Goal: Information Seeking & Learning: Learn about a topic

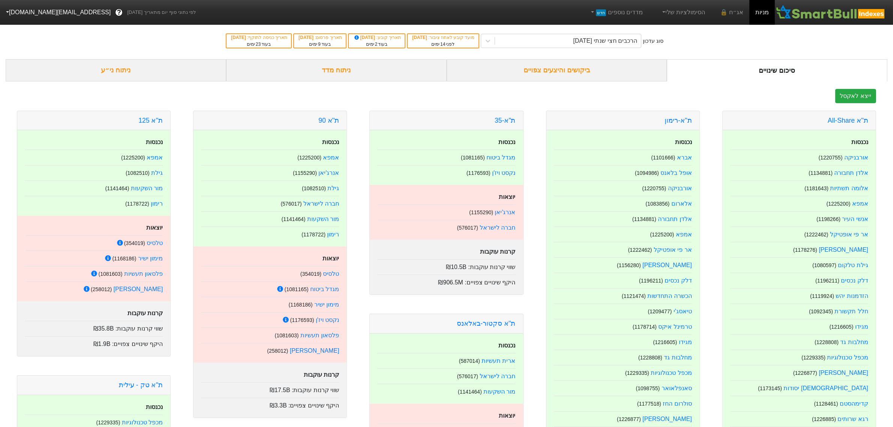
click at [131, 64] on div "ניתוח ני״ע" at bounding box center [116, 70] width 220 height 22
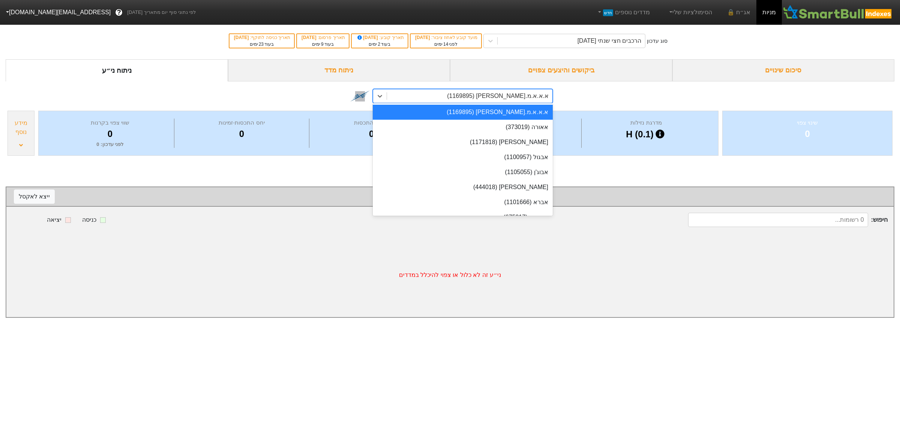
click at [505, 92] on div "א.א.א.מ.[PERSON_NAME] (1169895)" at bounding box center [498, 95] width 102 height 9
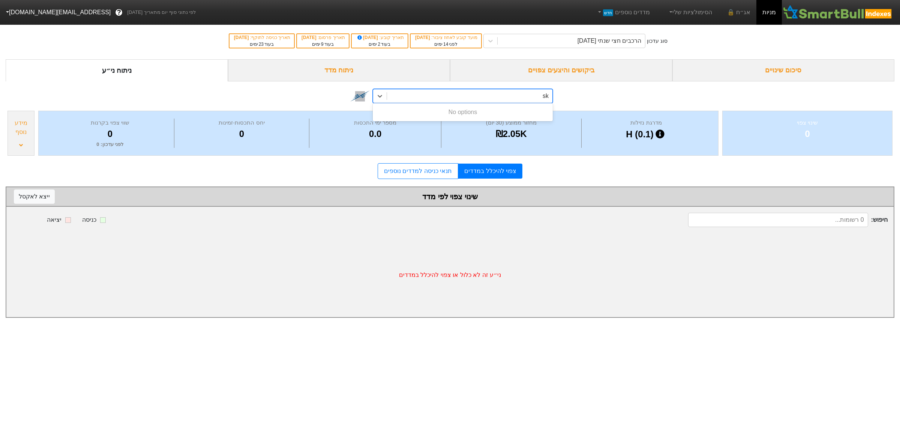
type input "s"
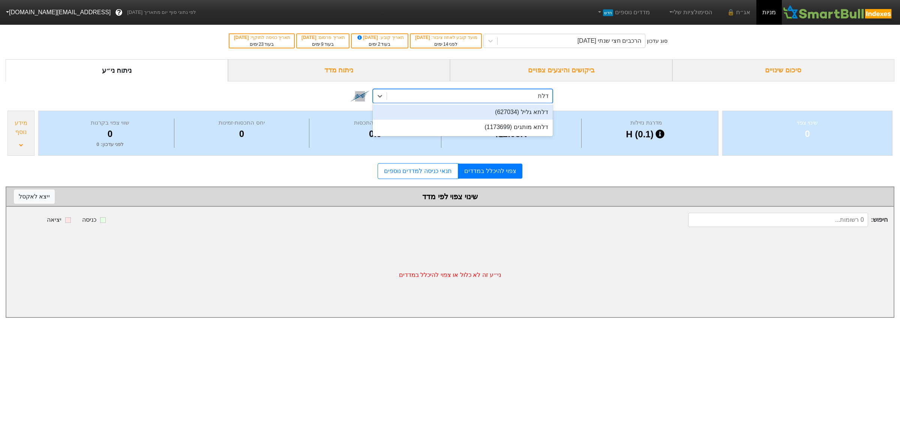
type input "דלתא"
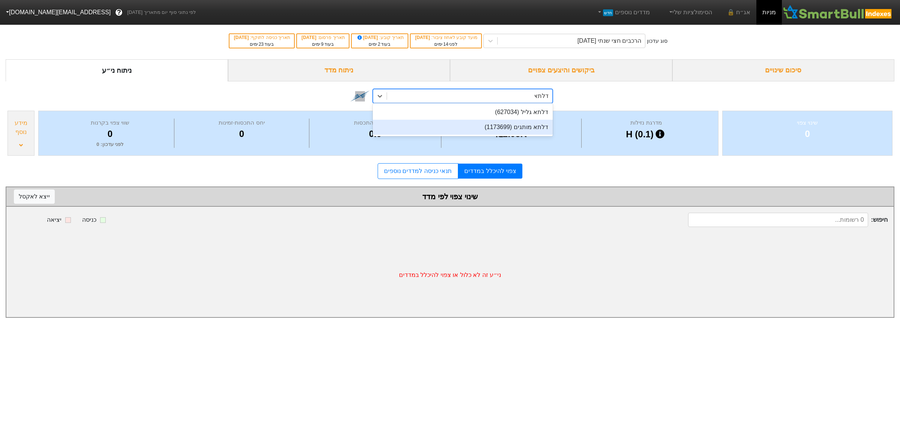
click at [511, 126] on div "דלתא מותגים (1173699)" at bounding box center [463, 127] width 180 height 15
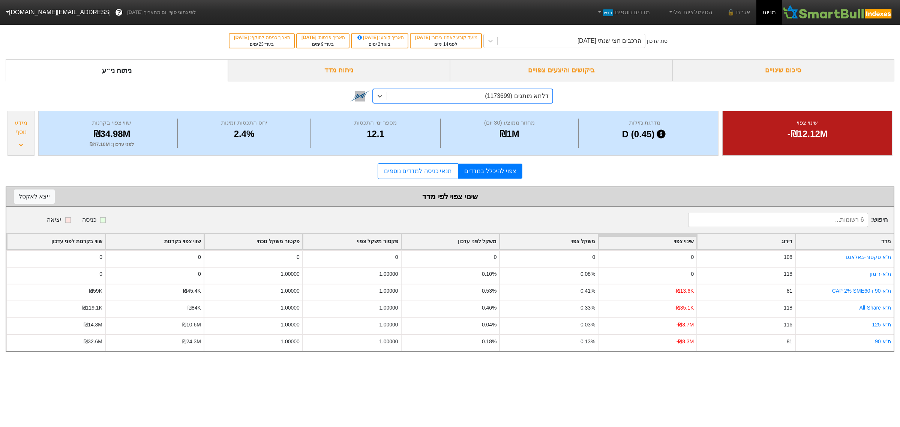
click at [517, 92] on div "דלתא מותגים (1173699)" at bounding box center [517, 95] width 64 height 9
type input "דלתא גליל"
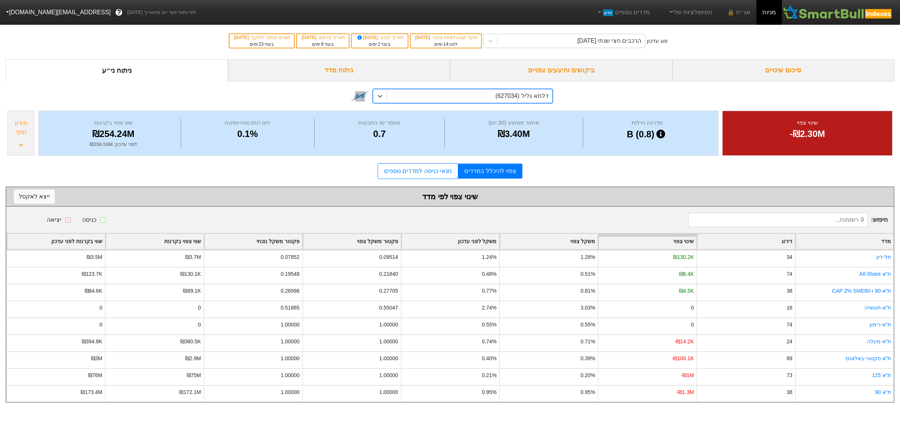
click at [517, 92] on div "דלתא גליל (627034)" at bounding box center [521, 95] width 53 height 9
type input "וילאר"
click at [517, 92] on div "וילאר (416016)" at bounding box center [529, 95] width 40 height 9
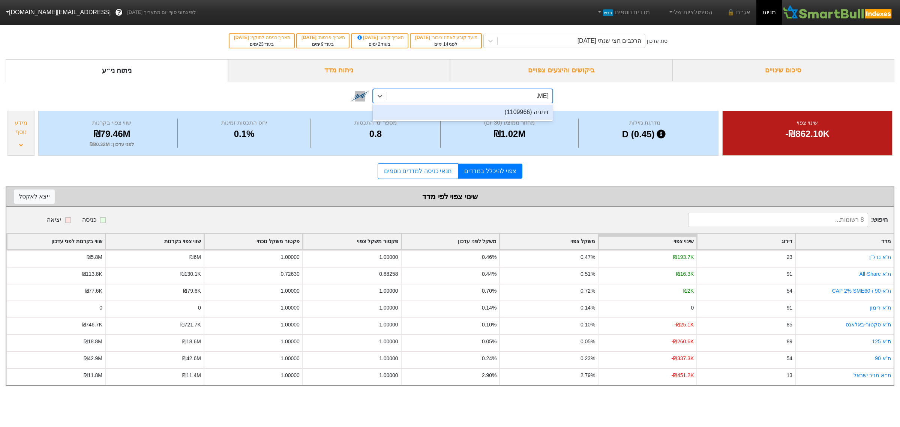
type input "ויתניה"
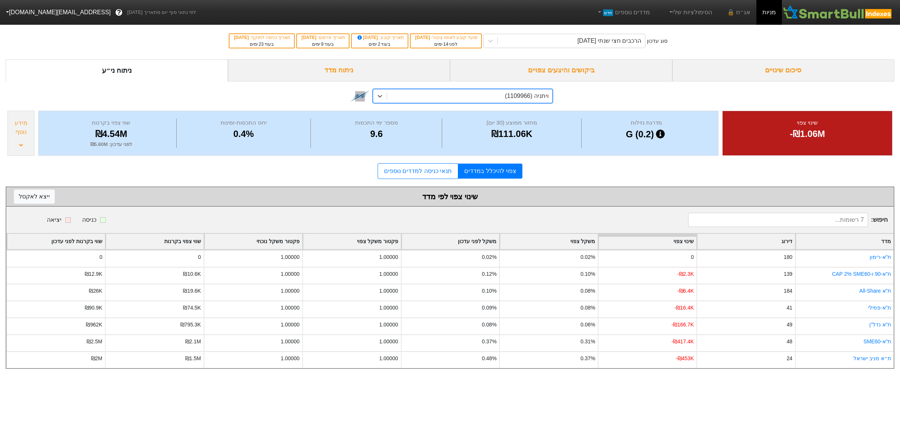
click at [517, 92] on div "ויתניה (1109966)" at bounding box center [526, 95] width 43 height 9
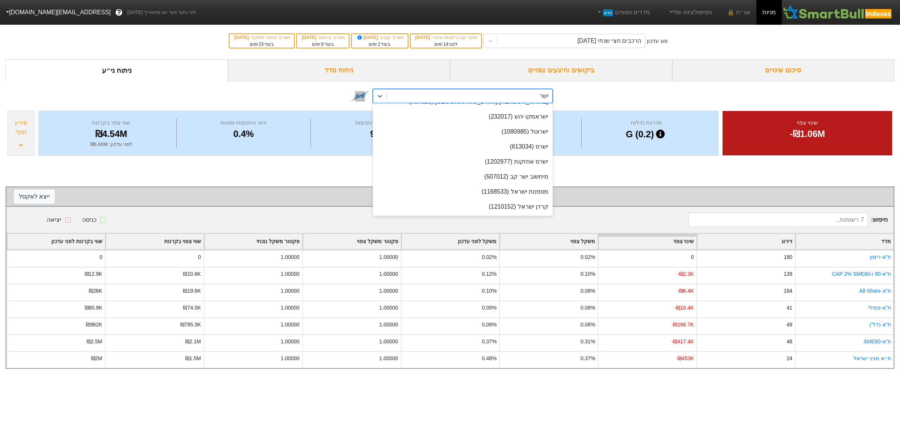
scroll to position [14, 0]
type input "ישרס"
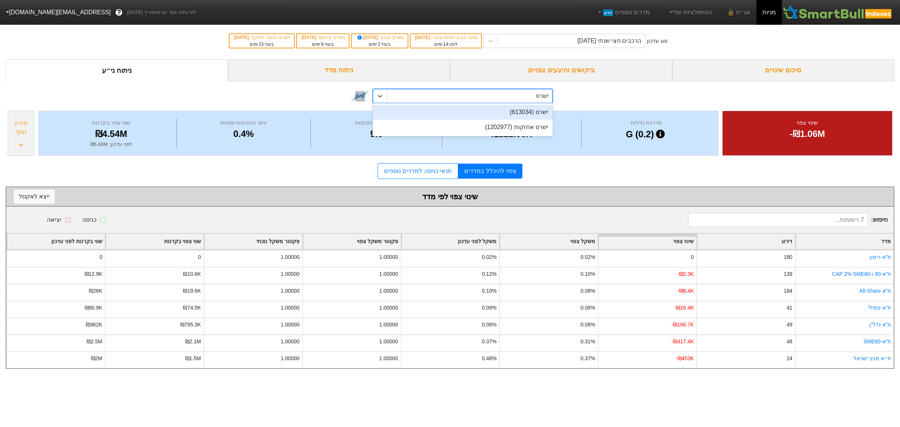
scroll to position [0, 0]
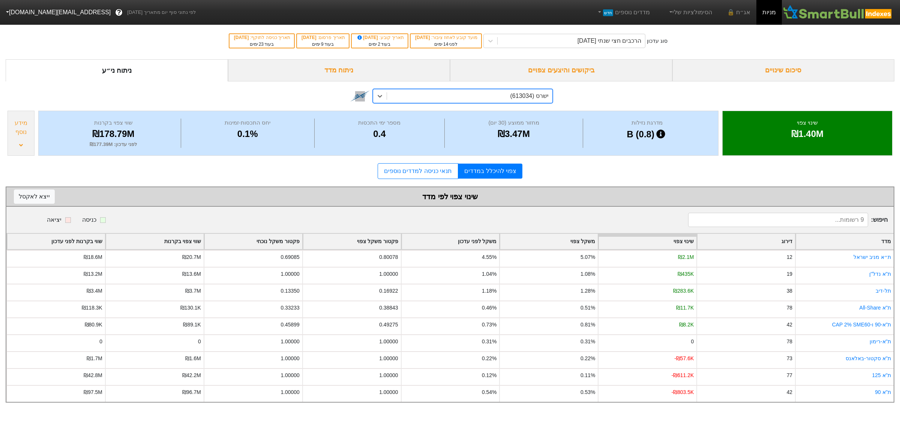
click at [517, 92] on div "ישרס (613034)" at bounding box center [529, 95] width 39 height 9
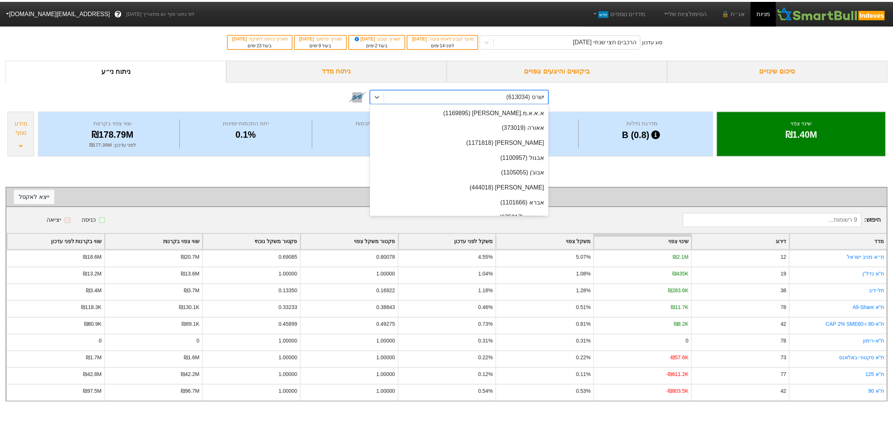
scroll to position [4044, 0]
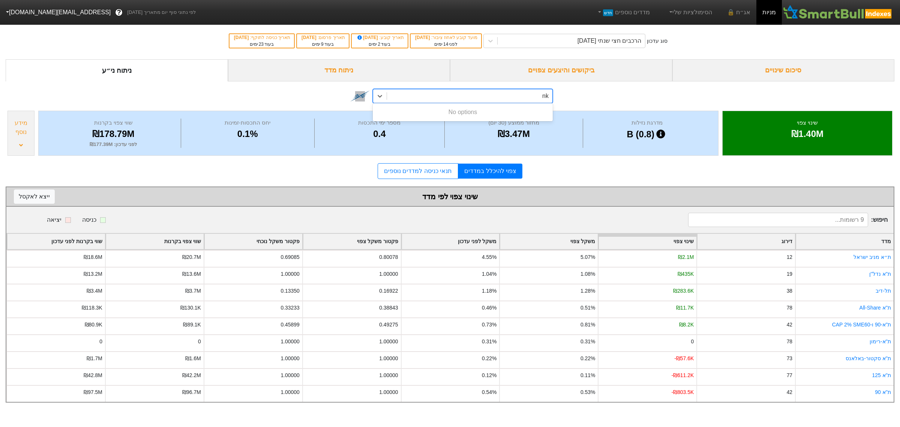
type input "n"
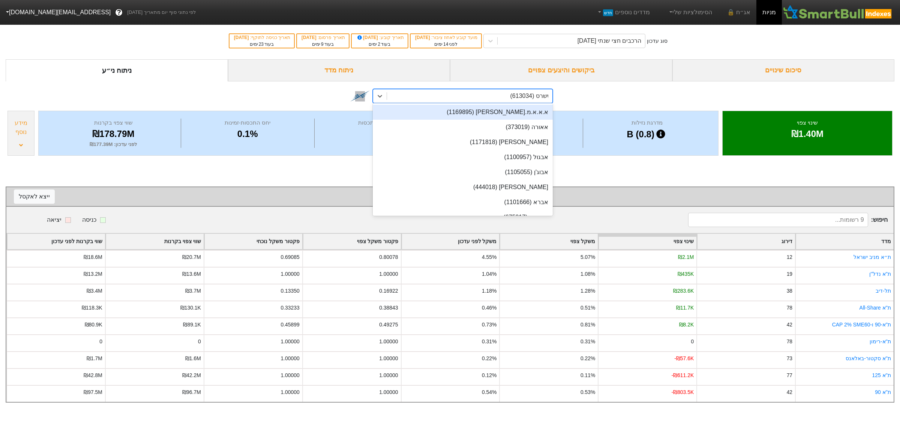
type input "מלם"
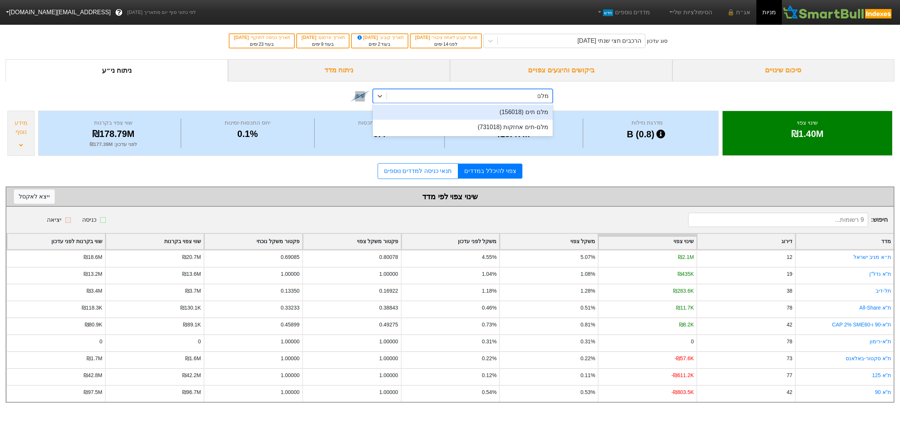
click at [524, 111] on div "מלם תים (156018)" at bounding box center [463, 112] width 180 height 15
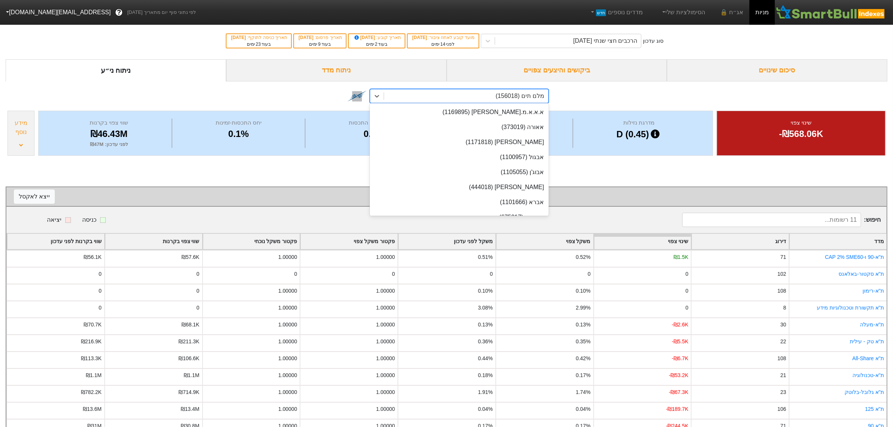
click at [536, 90] on div "מלם תים (156018)" at bounding box center [466, 95] width 164 height 13
type input "מלם"
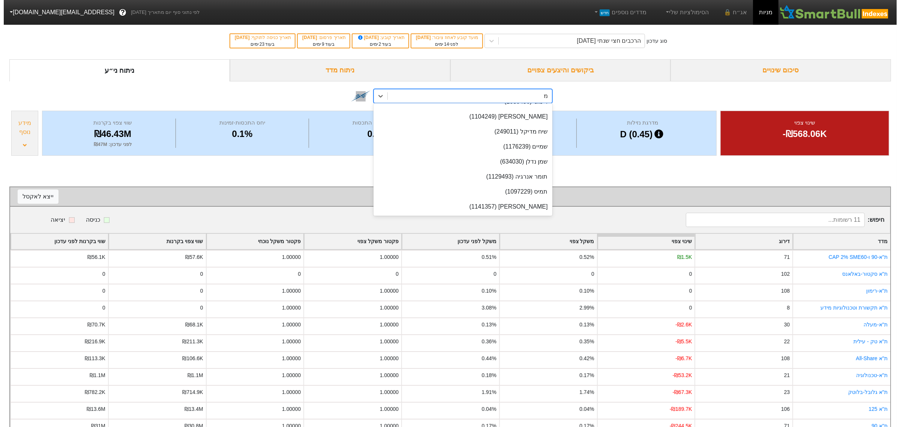
scroll to position [0, 0]
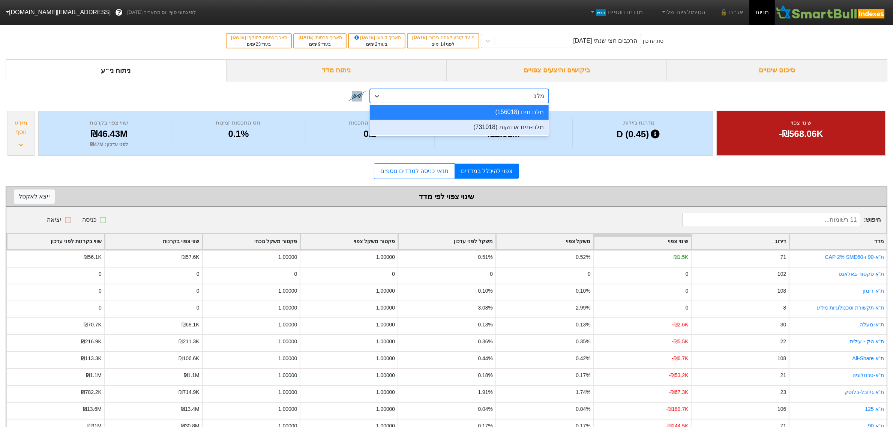
click at [531, 127] on div "מלם-תים אחזקות (731018)" at bounding box center [459, 127] width 178 height 15
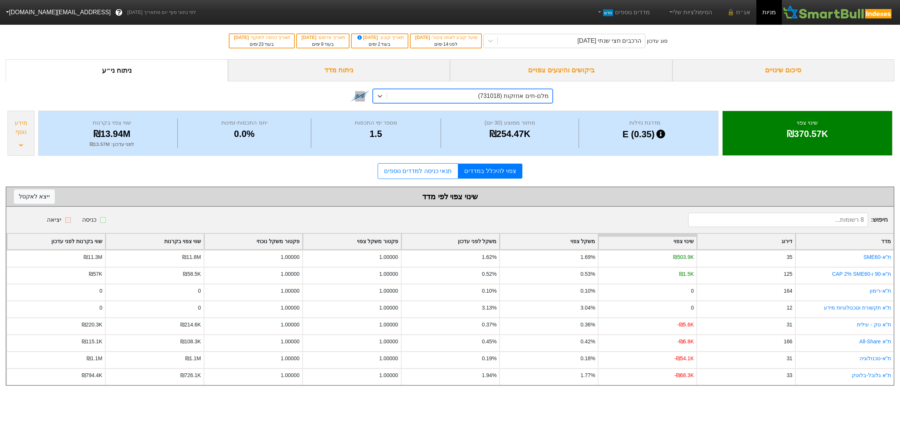
click at [528, 99] on div "מלם-תים אחזקות (731018)" at bounding box center [513, 95] width 70 height 9
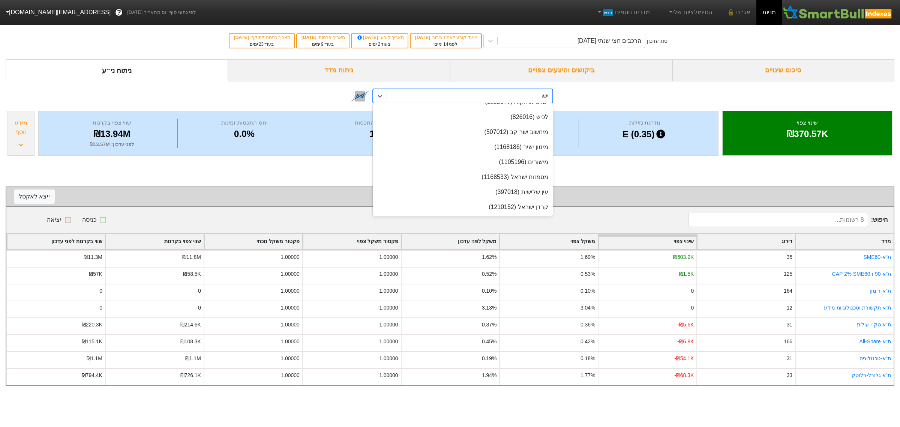
scroll to position [70, 0]
type input "ישרס"
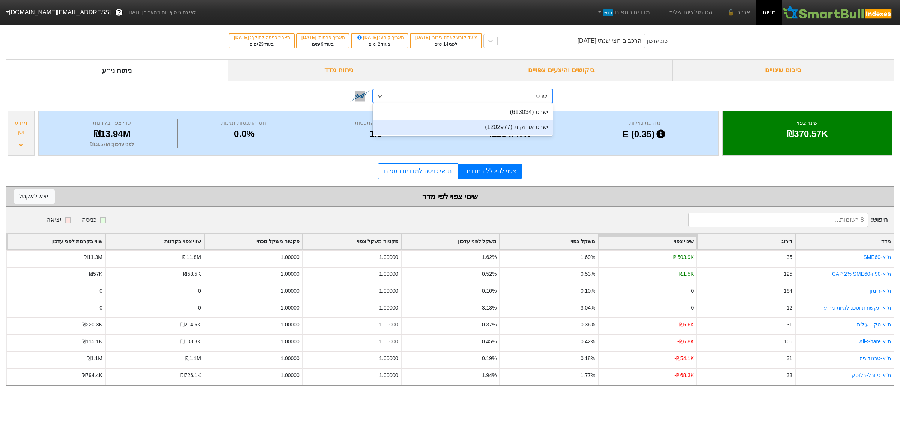
click at [517, 126] on div "ישרס אחזקות (1202977)" at bounding box center [463, 127] width 180 height 15
